Goal: Information Seeking & Learning: Learn about a topic

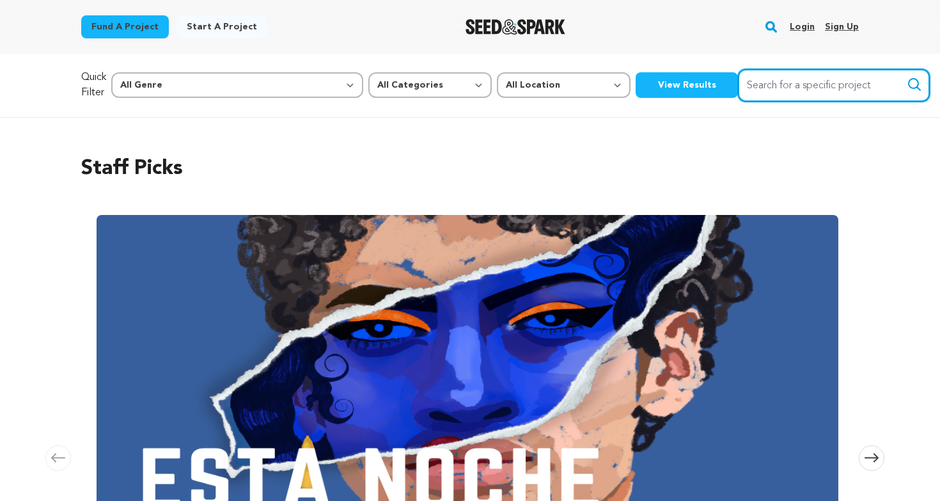
click at [738, 82] on input "Search for a specific project" at bounding box center [834, 85] width 192 height 33
type input "harona"
click at [907, 84] on button "Search" at bounding box center [914, 84] width 15 height 15
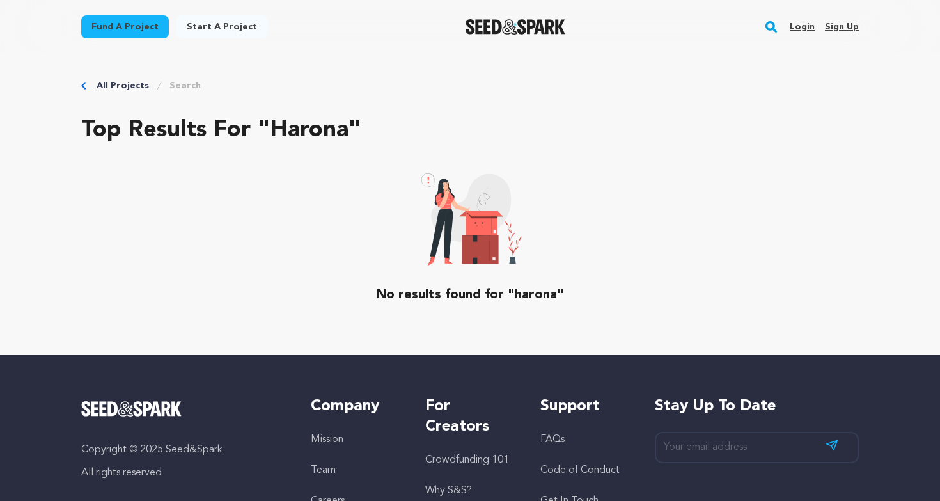
click at [776, 27] on rect "button" at bounding box center [770, 26] width 15 height 15
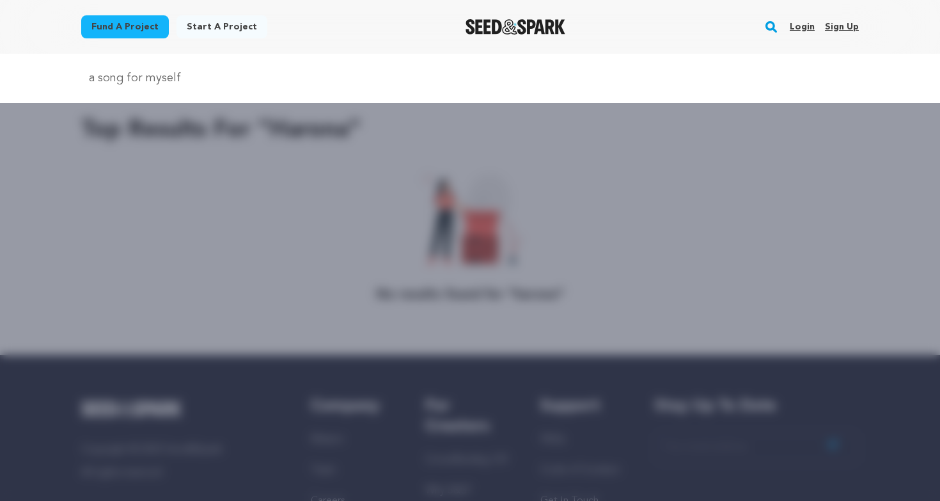
type input "a song for myself"
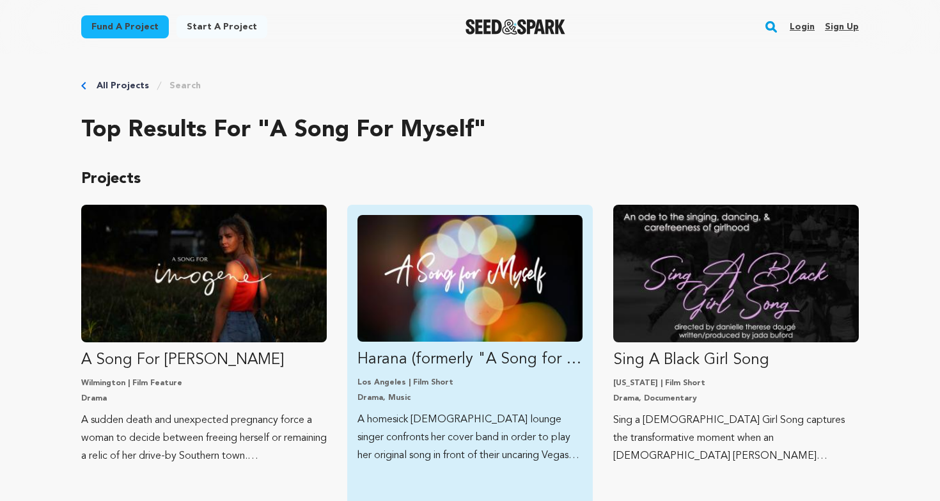
click at [409, 275] on img "Fund Harana (formerly &quot;A Song for Myself&quot;)" at bounding box center [469, 278] width 225 height 127
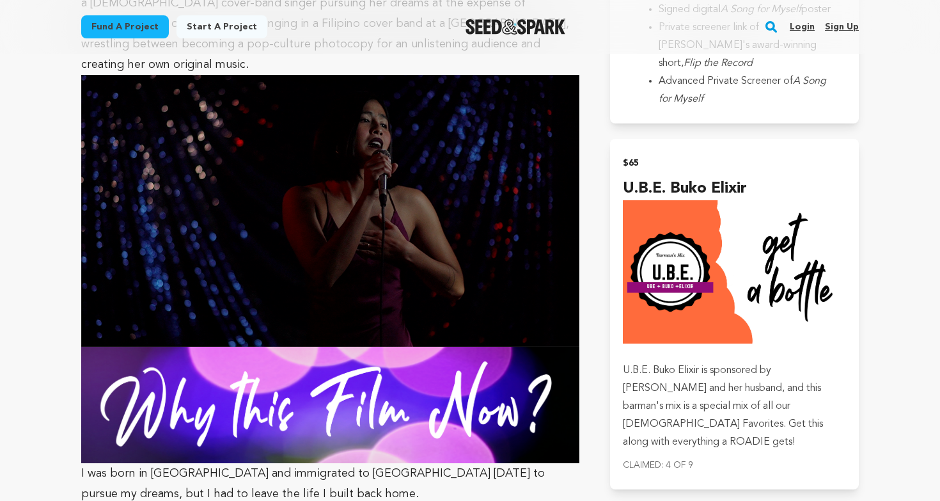
scroll to position [1623, 0]
